Goal: Browse casually

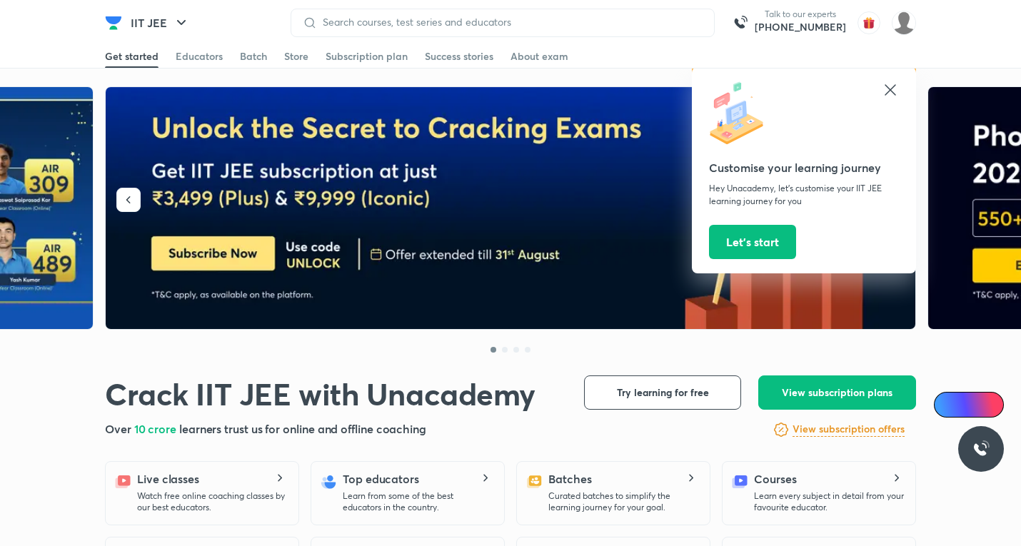
drag, startPoint x: 894, startPoint y: 89, endPoint x: 673, endPoint y: 50, distance: 224.0
click at [889, 89] on icon at bounding box center [890, 89] width 17 height 17
click at [889, 89] on icon at bounding box center [890, 89] width 11 height 11
